Goal: Transaction & Acquisition: Purchase product/service

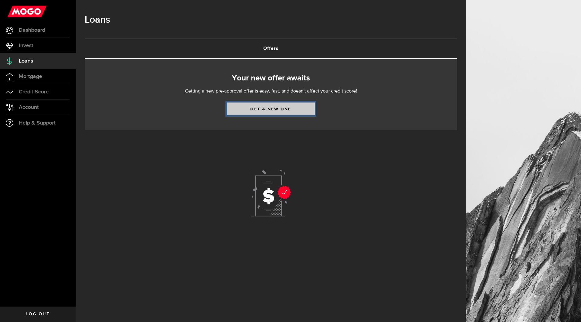
click at [282, 108] on link "Get a new one" at bounding box center [271, 109] width 88 height 13
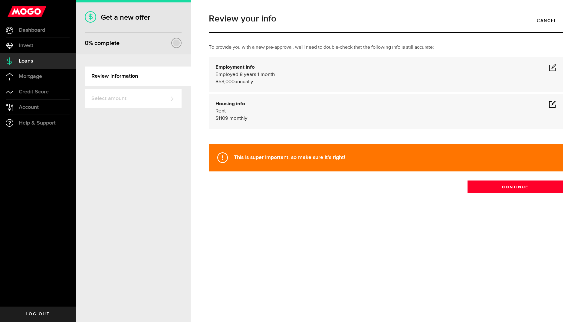
click at [553, 68] on span at bounding box center [552, 67] width 7 height 7
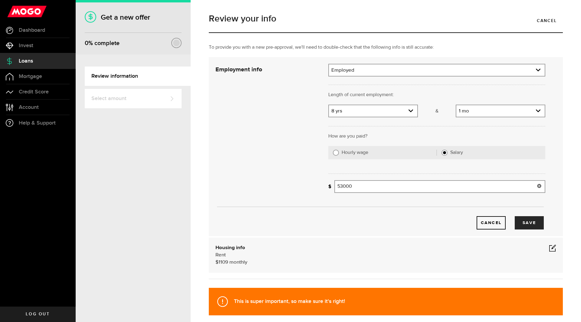
click at [355, 182] on input "53000" at bounding box center [439, 186] width 211 height 13
type input "5"
type input "67,000"
click at [408, 111] on use "expand select" at bounding box center [410, 111] width 5 height 3
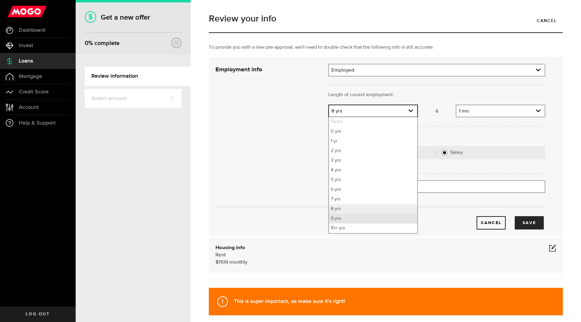
click at [339, 219] on li "9 yrs" at bounding box center [373, 219] width 88 height 10
select select "9"
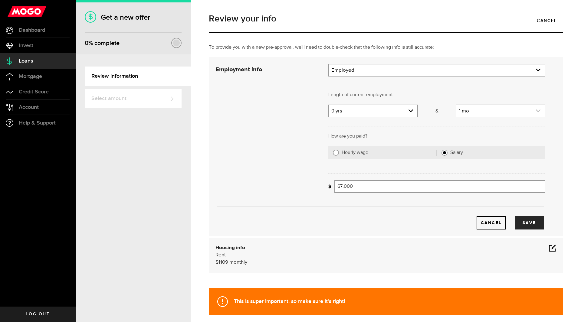
click at [537, 114] on link "expand select" at bounding box center [500, 110] width 88 height 11
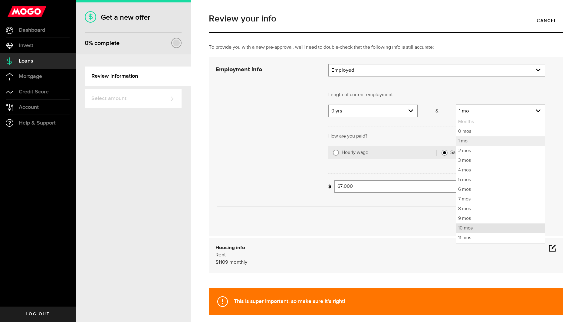
click at [469, 228] on li "10 mos" at bounding box center [500, 229] width 88 height 10
select select "10"
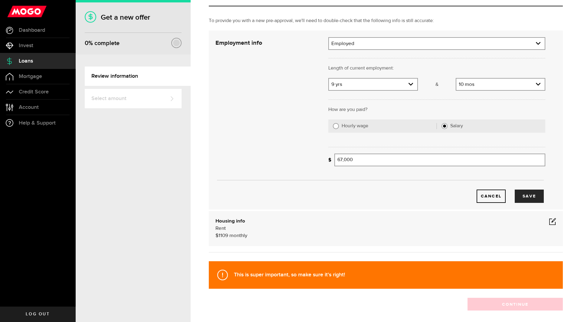
scroll to position [54, 0]
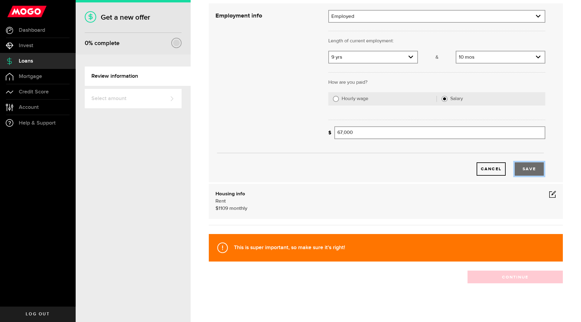
click at [526, 170] on button "Save" at bounding box center [529, 168] width 29 height 13
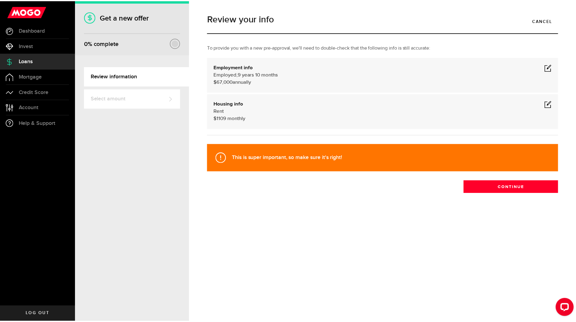
scroll to position [0, 0]
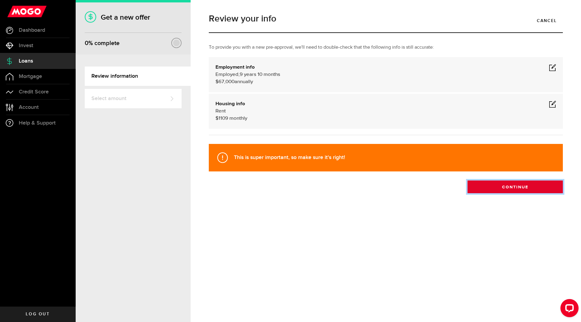
click at [510, 188] on button "Continue" at bounding box center [514, 187] width 95 height 13
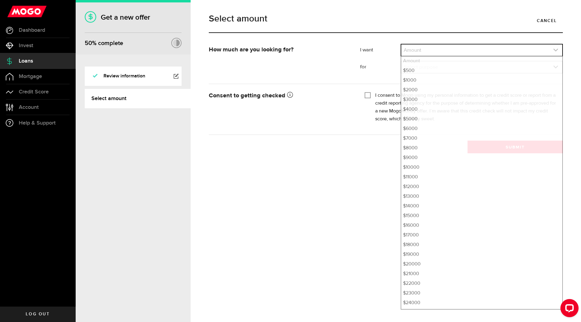
click at [449, 49] on link "expand select" at bounding box center [481, 49] width 161 height 11
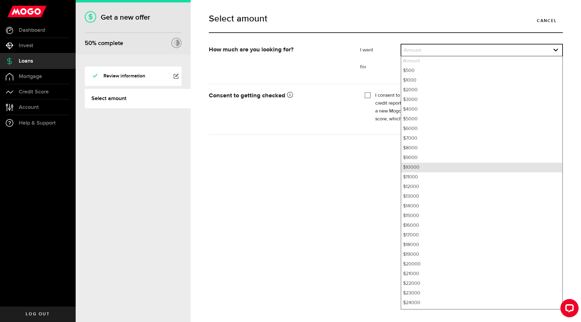
click at [420, 168] on li "$10000" at bounding box center [481, 168] width 161 height 10
select select "10000"
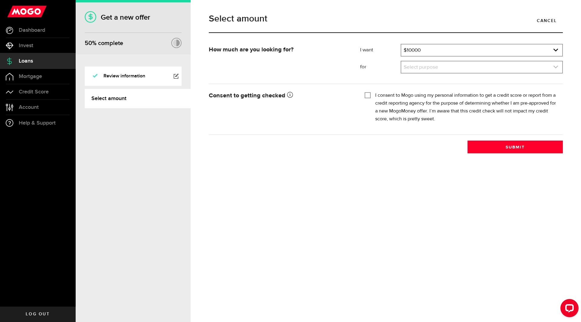
click at [432, 70] on link "expand select" at bounding box center [481, 66] width 161 height 11
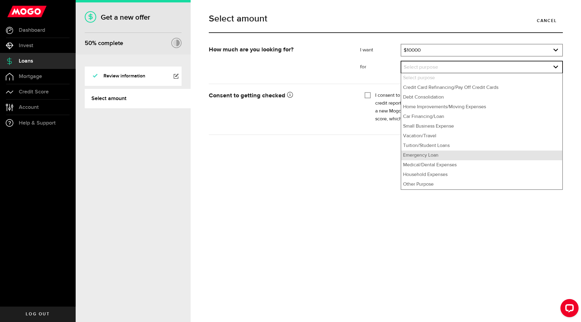
click at [429, 156] on li "Emergency Loan" at bounding box center [481, 156] width 161 height 10
select select "Emergency Loan"
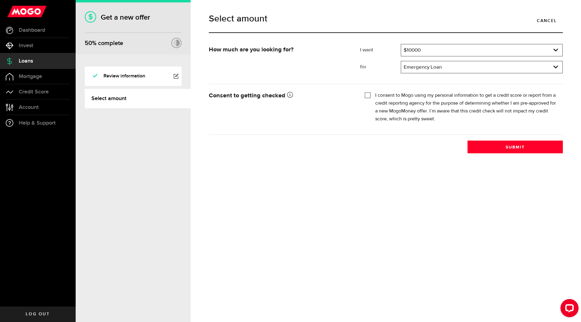
click at [368, 98] on div at bounding box center [367, 95] width 5 height 5
checkbox input "true"
click at [555, 52] on icon "expand select" at bounding box center [555, 50] width 5 height 5
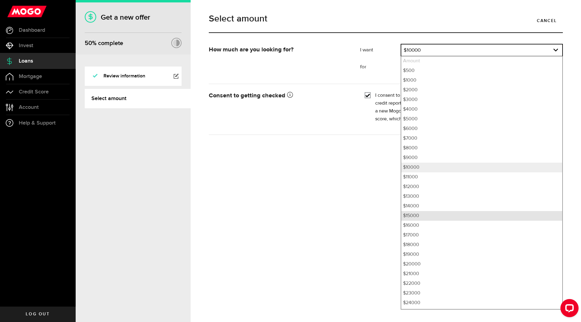
click at [418, 218] on li "$15000" at bounding box center [481, 216] width 161 height 10
select select "15000"
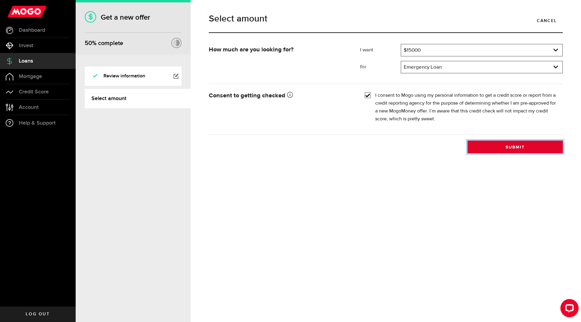
click at [515, 145] on button "Submit" at bounding box center [514, 147] width 95 height 13
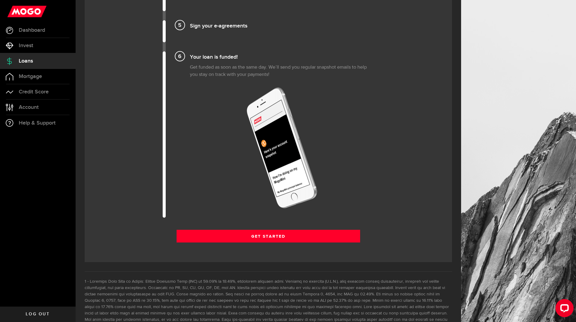
scroll to position [696, 0]
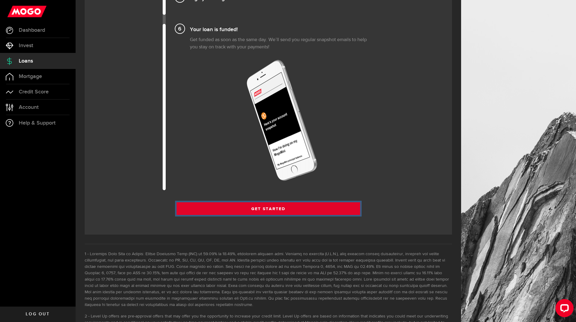
click at [277, 208] on link "Get Started" at bounding box center [269, 208] width 184 height 13
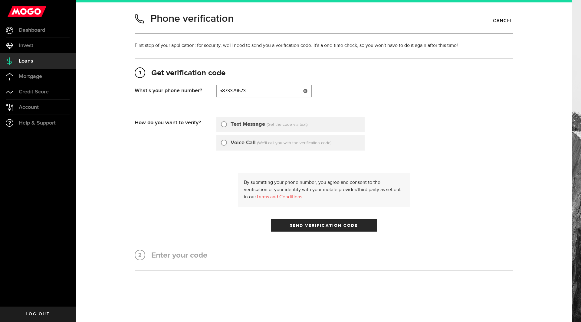
type input "5873379673"
click at [221, 124] on input "Text Message" at bounding box center [224, 123] width 6 height 6
radio input "true"
click at [312, 224] on span "Send Verification Code" at bounding box center [324, 226] width 68 height 4
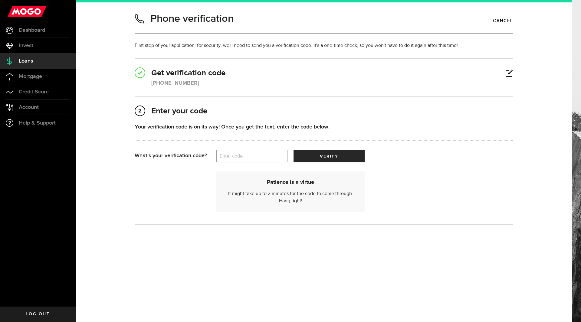
click at [236, 153] on label "Enter code" at bounding box center [251, 156] width 71 height 12
click at [236, 153] on input "Enter code" at bounding box center [251, 156] width 71 height 13
type input "35342"
click at [327, 160] on span "submit" at bounding box center [329, 158] width 10 height 10
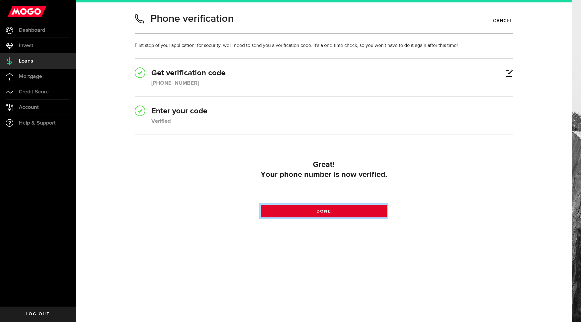
click at [323, 213] on span at bounding box center [323, 212] width 9 height 9
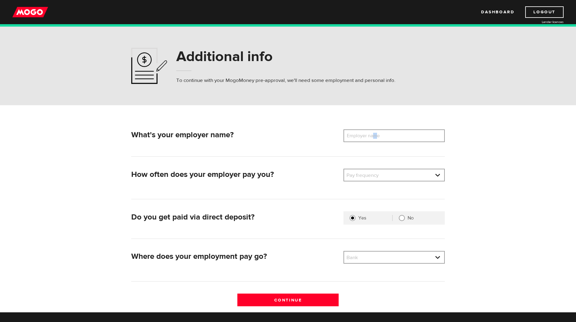
click at [375, 133] on label "Employer name" at bounding box center [368, 136] width 49 height 13
click at [375, 133] on input "Employer name" at bounding box center [394, 136] width 101 height 13
type input "Century Casino Edmonton"
click at [439, 176] on link at bounding box center [394, 174] width 100 height 11
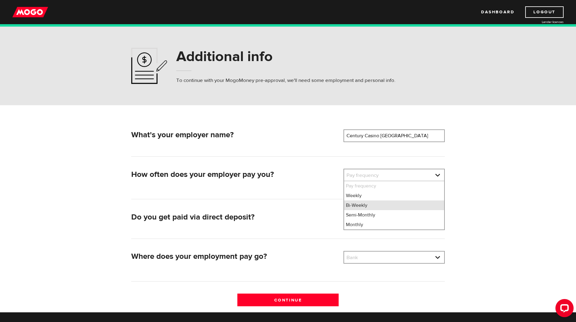
click at [356, 205] on li "Bi-Weekly" at bounding box center [394, 206] width 100 height 10
select select "2"
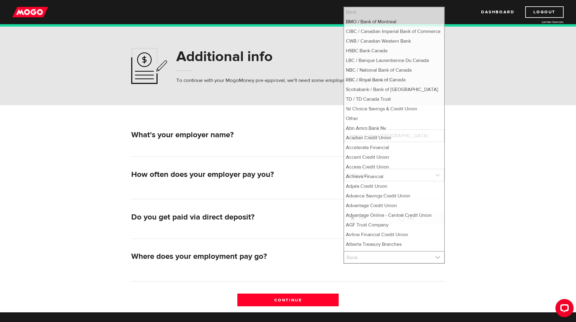
click at [439, 257] on link at bounding box center [394, 257] width 100 height 11
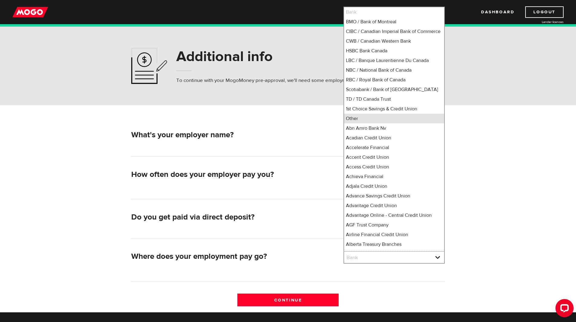
scroll to position [5, 0]
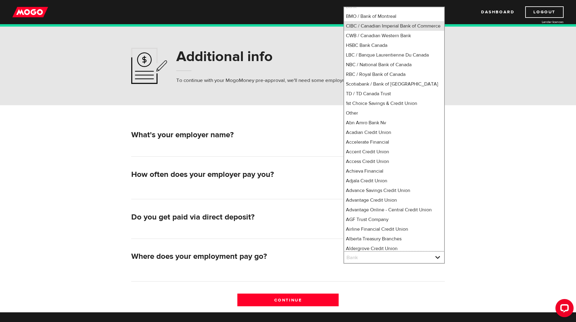
click at [373, 24] on li "CIBC / Canadian Imperial Bank of Commerce" at bounding box center [394, 26] width 100 height 10
select select "4"
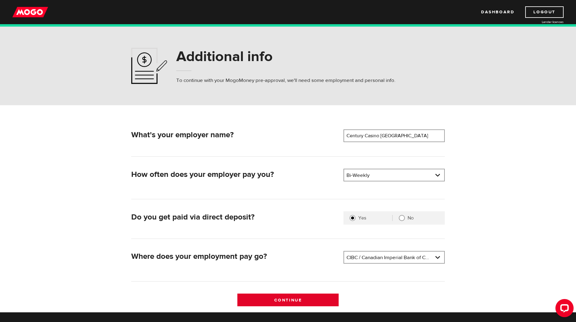
click at [292, 300] on input "Continue" at bounding box center [288, 300] width 101 height 13
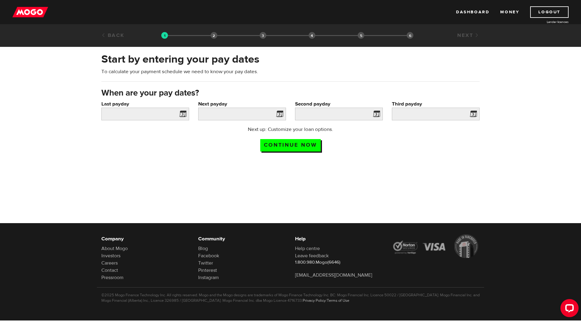
click at [182, 115] on span at bounding box center [181, 115] width 9 height 10
click at [183, 114] on span at bounding box center [181, 115] width 9 height 10
click at [281, 115] on span at bounding box center [278, 115] width 9 height 10
click at [283, 146] on input "Continue now" at bounding box center [290, 145] width 61 height 12
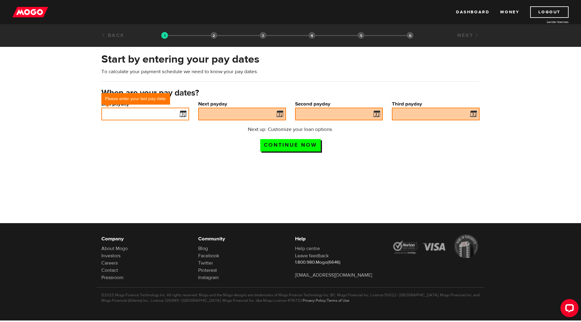
click at [119, 114] on input "Last payday" at bounding box center [145, 114] width 88 height 13
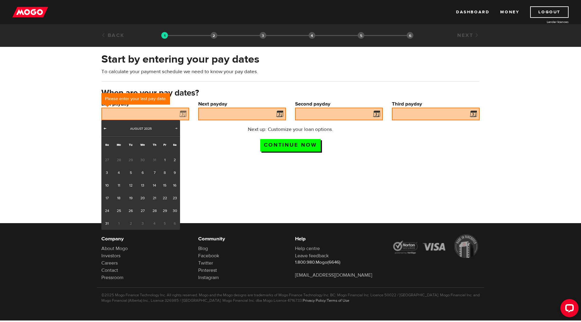
click at [106, 128] on span "Prev" at bounding box center [105, 128] width 5 height 5
click at [176, 128] on span "Next" at bounding box center [176, 128] width 5 height 5
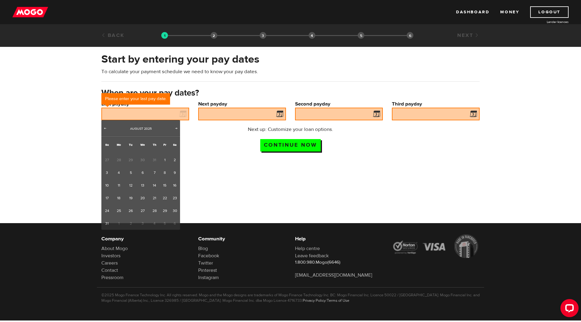
click at [207, 157] on div "Start by entering your pay dates To calculate your payment schedule we need to …" at bounding box center [290, 104] width 581 height 116
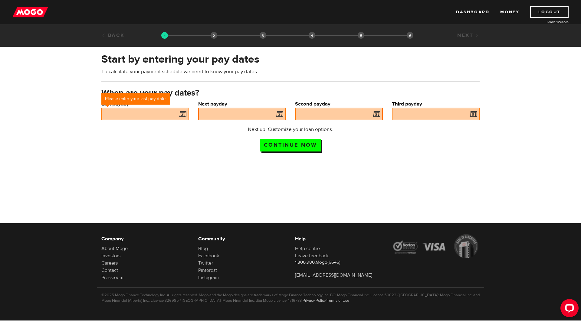
click at [192, 149] on div "Next up: Customize your loan options. Continue now" at bounding box center [290, 141] width 387 height 30
click at [225, 107] on label "Next payday" at bounding box center [242, 103] width 88 height 7
click at [225, 108] on input "Next payday" at bounding box center [242, 114] width 88 height 13
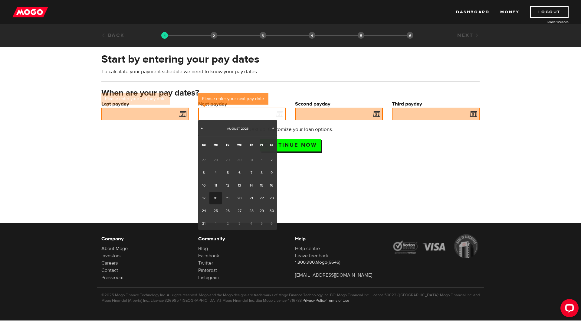
click at [225, 109] on input "Next payday" at bounding box center [242, 114] width 88 height 13
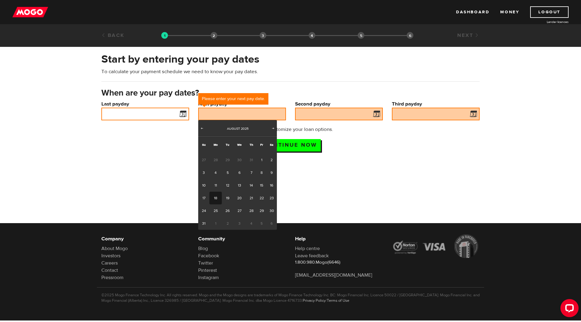
click at [174, 112] on input "Last payday" at bounding box center [145, 114] width 88 height 13
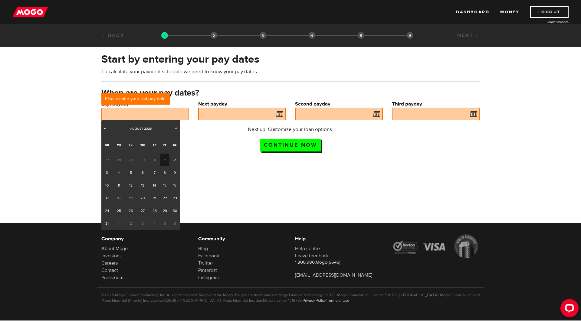
click at [164, 160] on link "1" at bounding box center [164, 160] width 9 height 13
type input "2025/08/01"
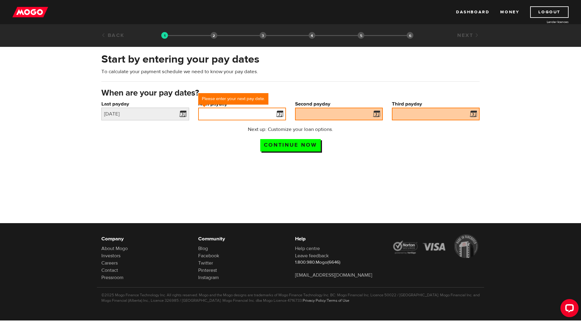
click at [244, 111] on input "Next payday" at bounding box center [242, 114] width 88 height 13
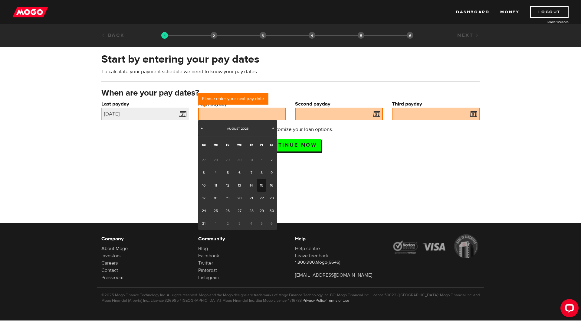
click at [261, 188] on link "15" at bounding box center [261, 185] width 9 height 13
type input "2025/08/15"
type input "2025/8/29"
type input "2025/9/12"
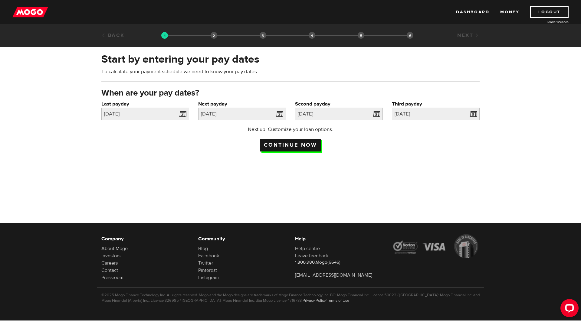
click at [286, 142] on input "Continue now" at bounding box center [290, 145] width 61 height 12
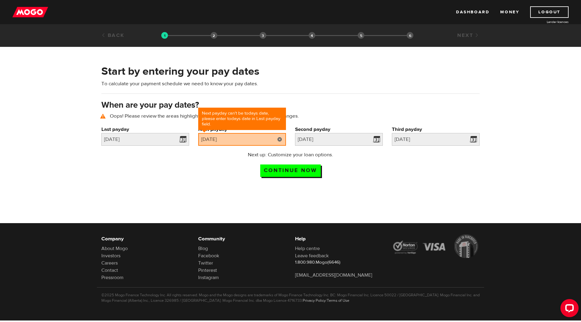
click at [280, 139] on link at bounding box center [280, 139] width 12 height 13
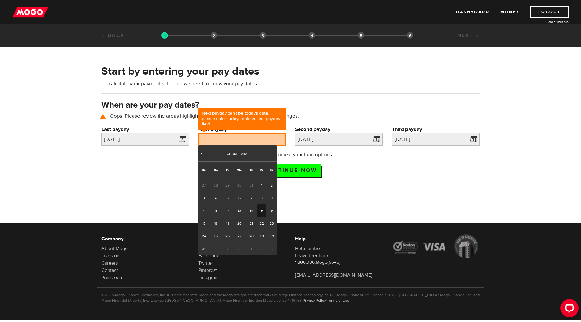
click at [262, 210] on link "15" at bounding box center [261, 211] width 9 height 13
type input "2025/08/15"
type input "2025/8/29"
type input "2025/9/12"
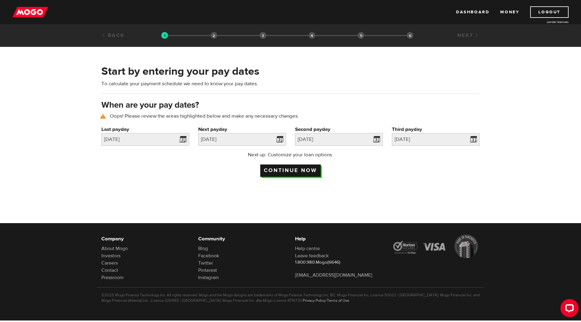
click at [306, 168] on input "Continue now" at bounding box center [290, 171] width 61 height 12
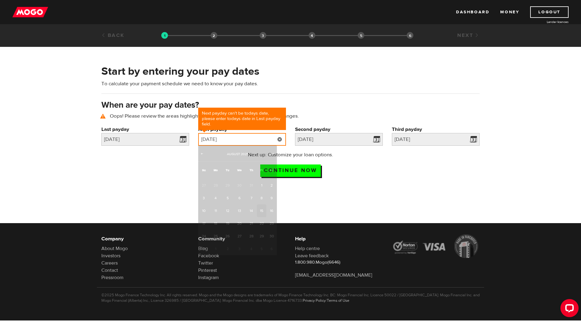
click at [257, 139] on input "[DATE]" at bounding box center [242, 139] width 88 height 13
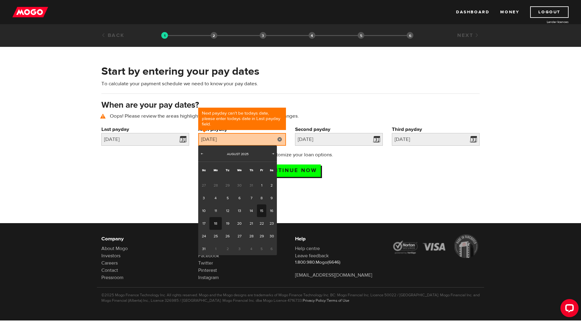
click at [216, 224] on link "18" at bounding box center [215, 223] width 12 height 13
type input "[DATE]"
type input "2025/9/1"
type input "2025/9/15"
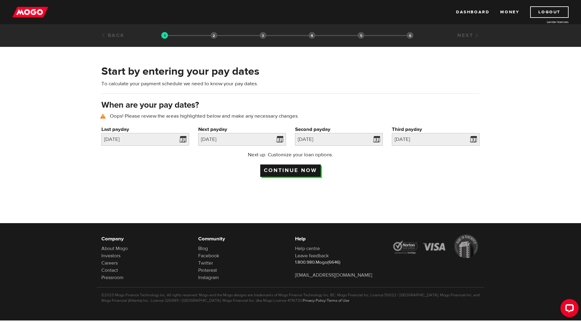
click at [290, 172] on input "Continue now" at bounding box center [290, 171] width 61 height 12
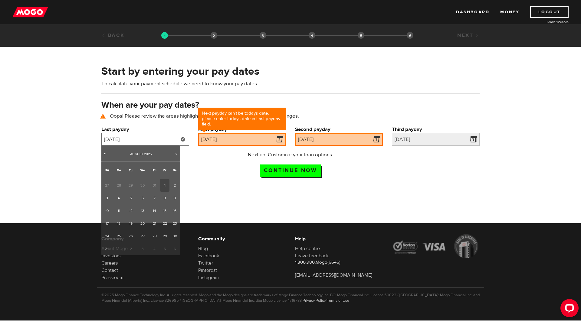
click at [171, 138] on input "[DATE]" at bounding box center [145, 139] width 88 height 13
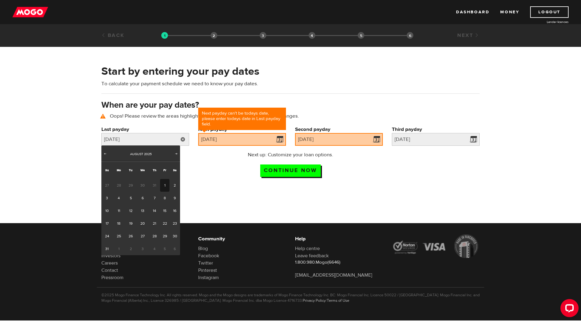
click at [165, 183] on link "1" at bounding box center [164, 185] width 9 height 13
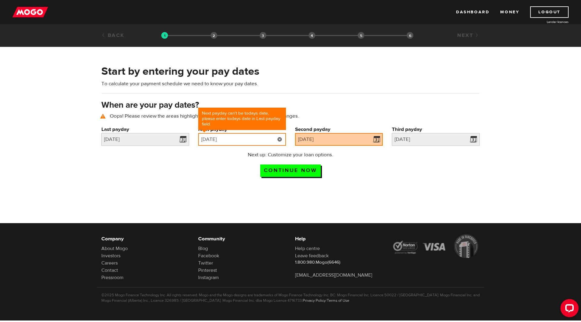
click at [266, 139] on input "[DATE]" at bounding box center [242, 139] width 88 height 13
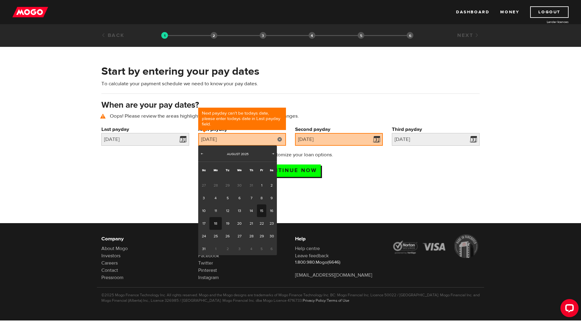
click at [261, 211] on link "15" at bounding box center [261, 211] width 9 height 13
type input "[DATE]"
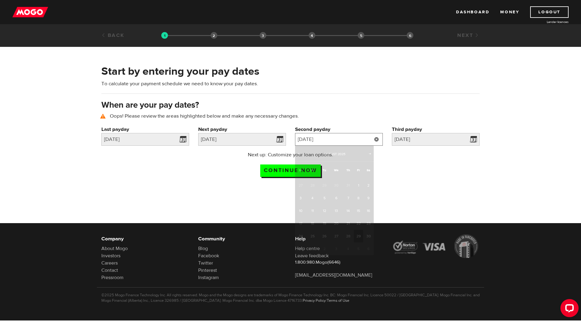
click at [349, 136] on input "[DATE]" at bounding box center [339, 139] width 88 height 13
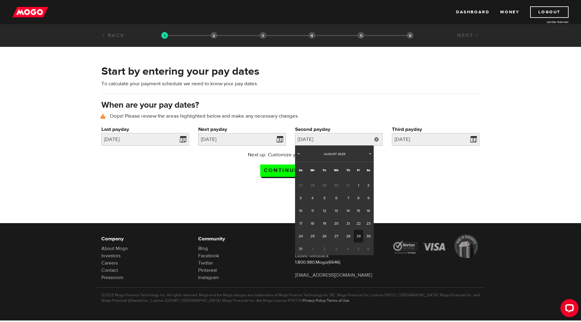
click at [361, 238] on link "29" at bounding box center [358, 236] width 9 height 13
type input "2025/08/29"
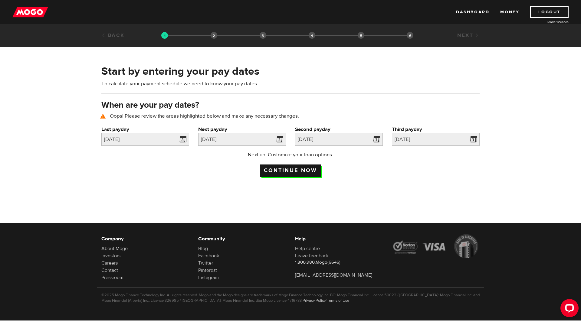
click at [290, 170] on input "Continue now" at bounding box center [290, 171] width 61 height 12
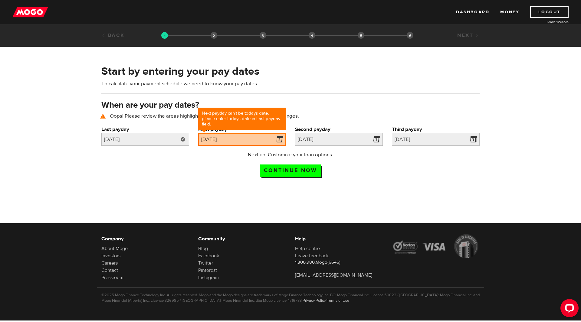
click at [179, 140] on link at bounding box center [183, 139] width 12 height 13
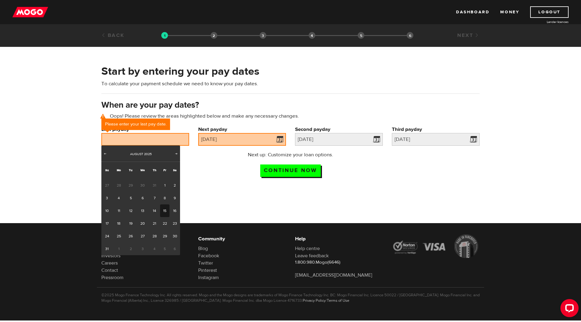
click at [162, 210] on link "15" at bounding box center [164, 211] width 9 height 13
type input "2025/08/15"
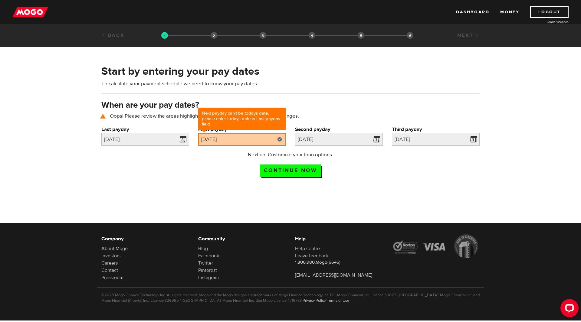
click at [280, 137] on link at bounding box center [280, 139] width 12 height 13
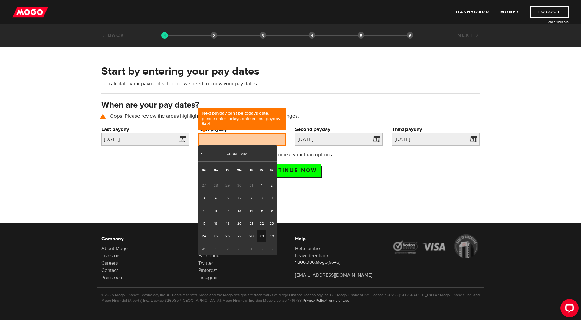
click at [260, 236] on link "29" at bounding box center [261, 236] width 9 height 13
type input "2025/08/29"
type input "2025/9/12"
type input "2025/9/26"
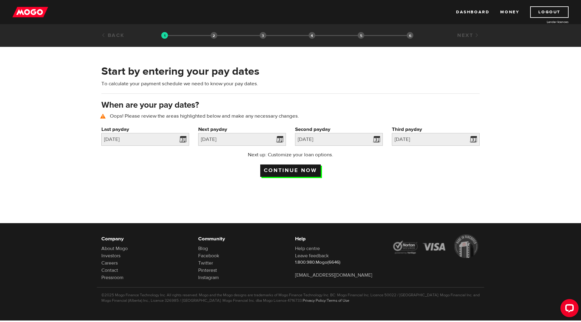
click at [298, 169] on input "Continue now" at bounding box center [290, 171] width 61 height 12
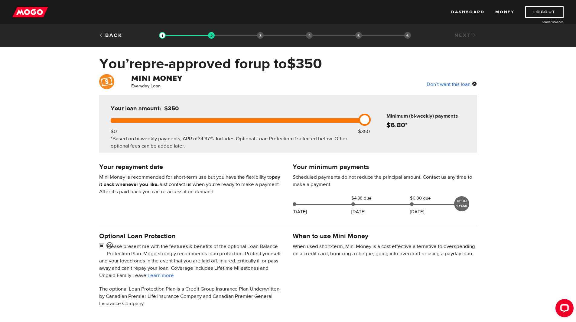
click at [445, 82] on div "Don’t want this loan" at bounding box center [452, 84] width 51 height 8
drag, startPoint x: 116, startPoint y: 122, endPoint x: 367, endPoint y: 133, distance: 250.8
click at [367, 133] on div "Your loan amount: $400 $0 $350 *Based on bi-weekly payments, APR of 34.37% . In…" at bounding box center [237, 124] width 270 height 58
click at [448, 82] on div "Don’t want this loan" at bounding box center [452, 84] width 51 height 8
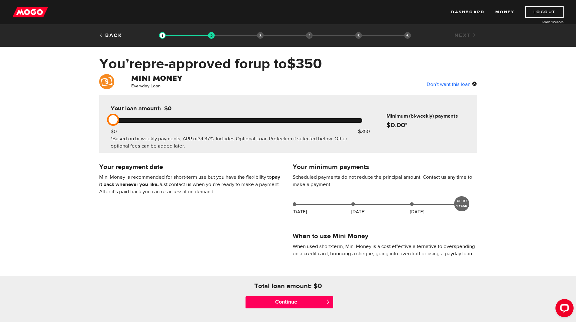
click at [448, 83] on div "Don’t want this loan" at bounding box center [452, 84] width 51 height 8
click at [474, 83] on div "Don’t want this loan" at bounding box center [452, 84] width 51 height 8
click at [288, 298] on input "Continue" at bounding box center [290, 303] width 88 height 12
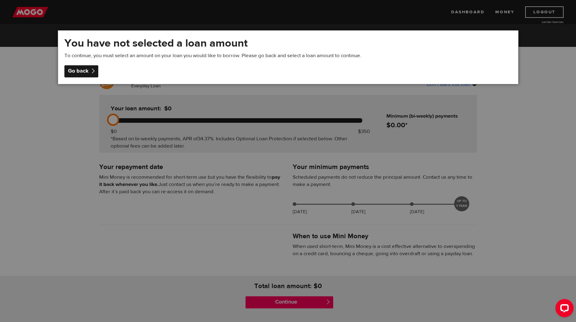
click at [84, 68] on div "Go back" at bounding box center [81, 71] width 34 height 12
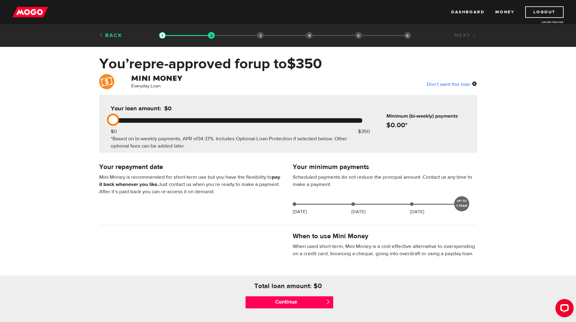
click at [105, 36] on link "Back" at bounding box center [110, 35] width 23 height 7
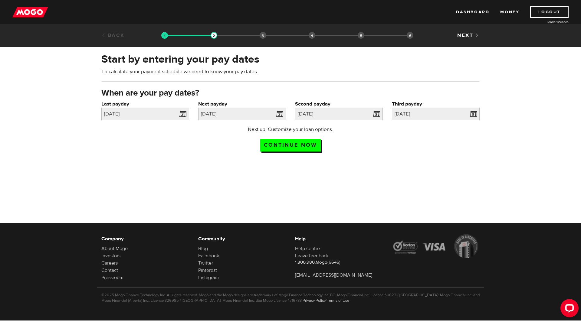
click at [105, 36] on link "Back" at bounding box center [112, 35] width 23 height 7
click at [111, 35] on link "Back" at bounding box center [112, 35] width 23 height 7
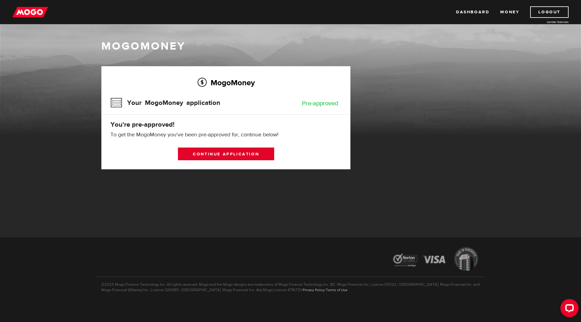
click at [235, 155] on link "Continue application" at bounding box center [226, 154] width 96 height 13
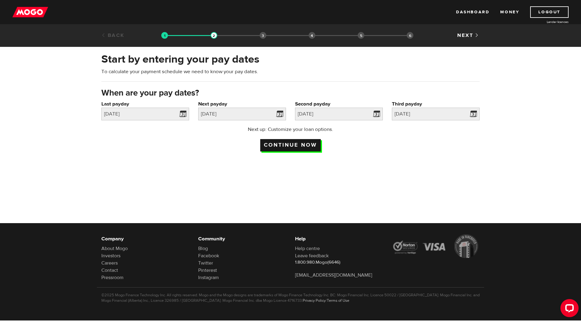
click at [293, 147] on input "Continue now" at bounding box center [290, 145] width 61 height 12
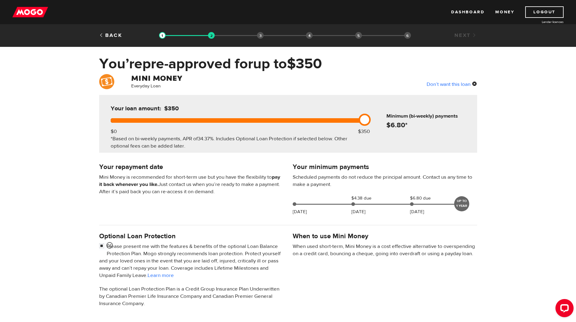
click at [475, 82] on div "Don’t want this loan" at bounding box center [452, 84] width 51 height 8
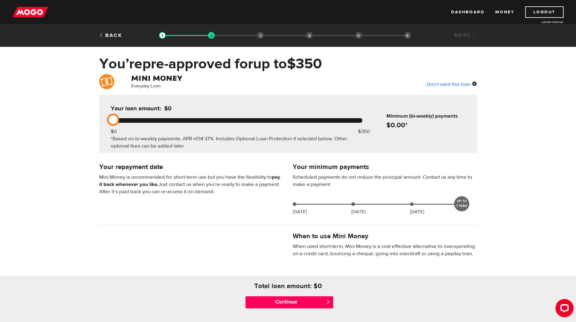
click at [475, 83] on div "Don’t want this loan" at bounding box center [452, 84] width 51 height 8
click at [458, 83] on div "Don’t want this loan" at bounding box center [452, 84] width 51 height 8
click at [455, 83] on div "Don’t want this loan" at bounding box center [452, 84] width 51 height 8
click at [152, 82] on h4 at bounding box center [191, 78] width 120 height 8
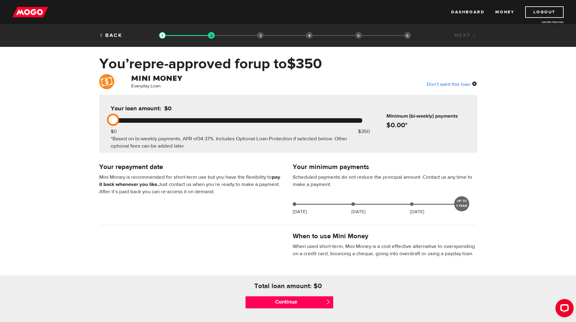
click at [152, 82] on h4 at bounding box center [191, 78] width 120 height 8
click at [180, 74] on h4 at bounding box center [191, 78] width 120 height 8
click at [449, 83] on div "Don’t want this loan" at bounding box center [452, 84] width 51 height 8
click at [503, 12] on link "Money" at bounding box center [505, 11] width 19 height 11
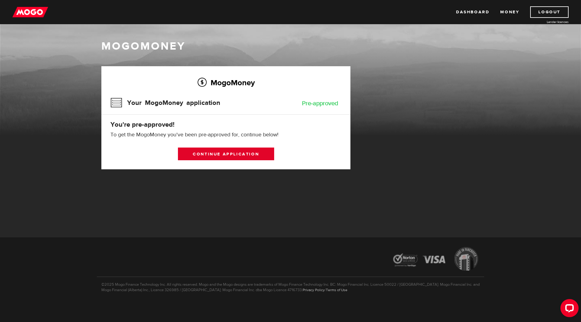
click at [232, 153] on link "Continue application" at bounding box center [226, 154] width 96 height 13
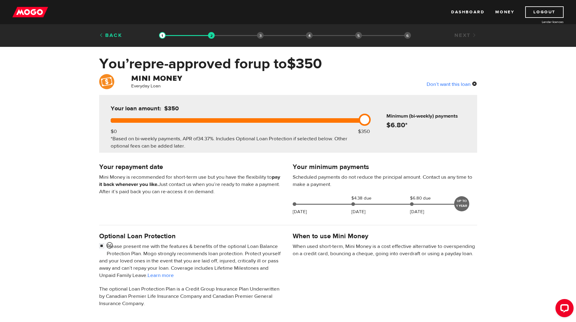
click at [110, 34] on link "Back" at bounding box center [110, 35] width 23 height 7
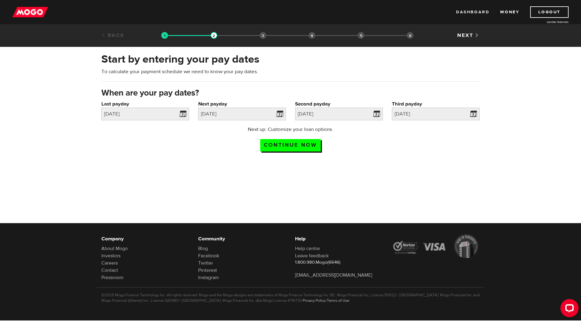
click at [463, 9] on link "Dashboard" at bounding box center [472, 11] width 33 height 11
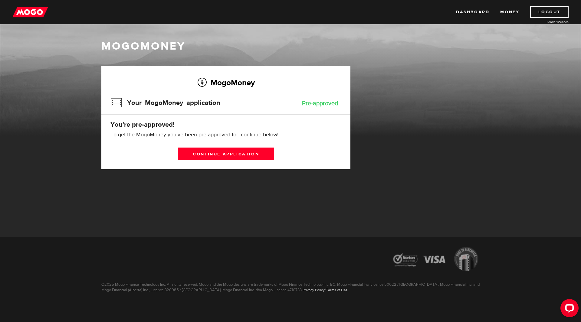
click at [314, 102] on div "Pre-approved" at bounding box center [320, 103] width 36 height 6
